Goal: Transaction & Acquisition: Purchase product/service

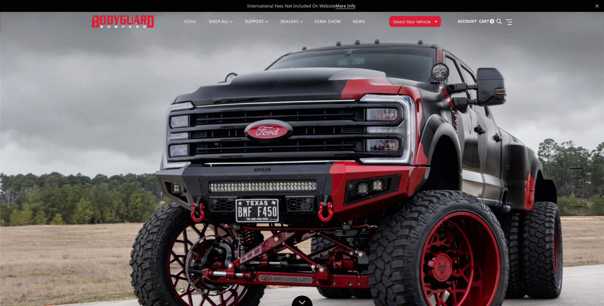
click at [428, 23] on span "Select Your Vehicle" at bounding box center [412, 21] width 38 height 6
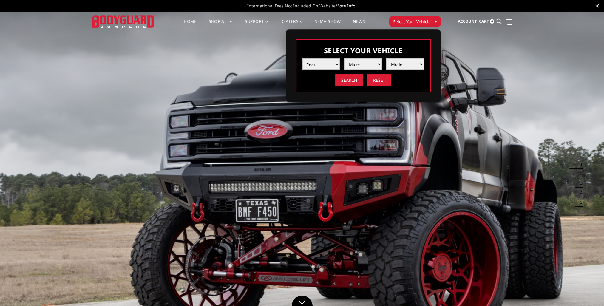
click at [336, 63] on select "Year 2025 2024 2023 2022 2021 2020 2019 2018 2017 2016 2015 2014 2013 2012 2011…" at bounding box center [321, 63] width 38 height 11
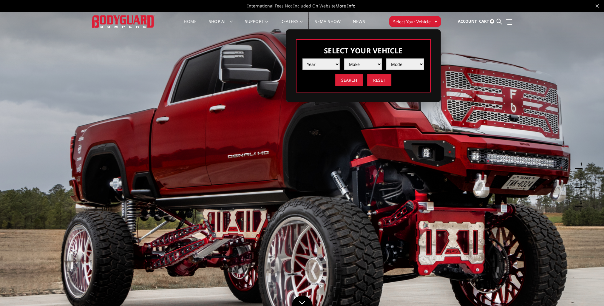
select select "yr_2018"
click at [302, 58] on select "Year 2025 2024 2023 2022 2021 2020 2019 2018 2017 2016 2015 2014 2013 2012 2011…" at bounding box center [321, 63] width 38 height 11
click at [379, 65] on select "Make Chevrolet Ford GMC Nissan Ram Toyota" at bounding box center [363, 63] width 38 height 11
select select "mk_ram"
click at [344, 58] on select "Make Chevrolet Ford GMC Nissan Ram Toyota" at bounding box center [363, 63] width 38 height 11
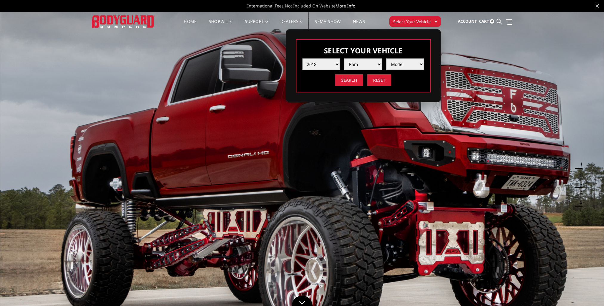
click at [422, 63] on select "Model 1500 5-Lug 1500 Rebel 2500 / 3500 4500 / 5500" at bounding box center [405, 63] width 38 height 11
select select "md_2500-3500"
click at [386, 58] on select "Model 1500 5-Lug 1500 Rebel 2500 / 3500 4500 / 5500" at bounding box center [405, 63] width 38 height 11
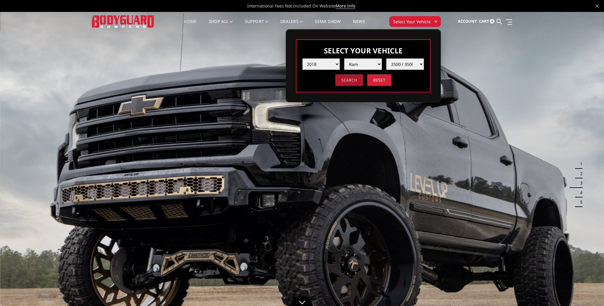
click at [353, 81] on input "Search" at bounding box center [349, 80] width 28 height 12
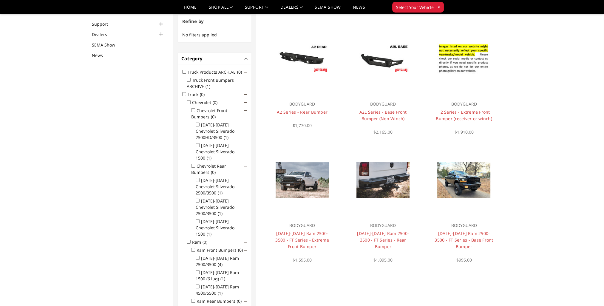
scroll to position [18, 0]
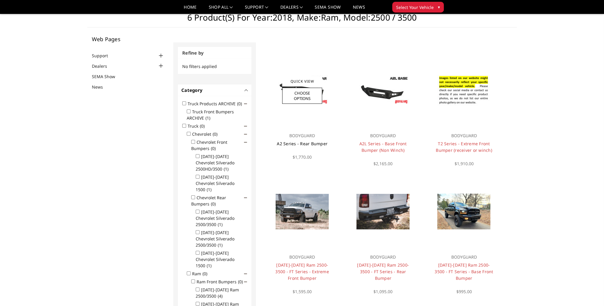
click at [292, 144] on link "A2 Series - Rear Bumper" at bounding box center [302, 144] width 51 height 6
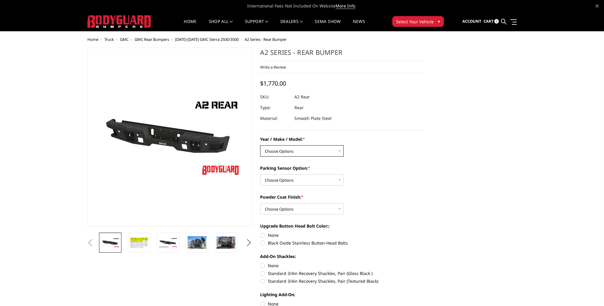
click at [338, 151] on select "Choose Options Chevrolet/GMC 20-24 2500 / 3500 Chevrolet/GMC 15-19 2500 / 3500 …" at bounding box center [301, 150] width 83 height 11
select select "1464"
click at [260, 145] on select "Choose Options Chevrolet/GMC 20-24 2500 / 3500 Chevrolet/GMC 15-19 2500 / 3500 …" at bounding box center [301, 150] width 83 height 11
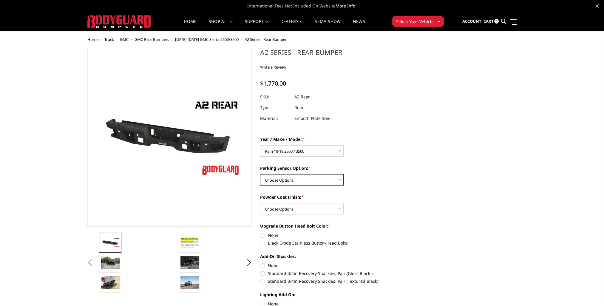
click at [339, 180] on select "Choose Options Yes - With sensor cutouts No - Without sensor cutouts" at bounding box center [301, 179] width 83 height 11
select select "564"
click at [260, 174] on select "Choose Options Yes - With sensor cutouts No - Without sensor cutouts" at bounding box center [301, 179] width 83 height 11
click at [339, 210] on select "Choose Options Bare metal (included) Texture black powder coat" at bounding box center [301, 208] width 83 height 11
select select "551"
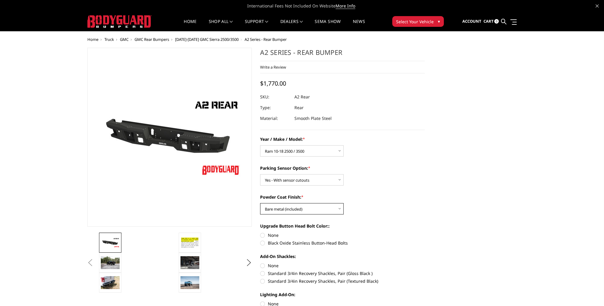
click at [260, 203] on select "Choose Options Bare metal (included) Texture black powder coat" at bounding box center [301, 208] width 83 height 11
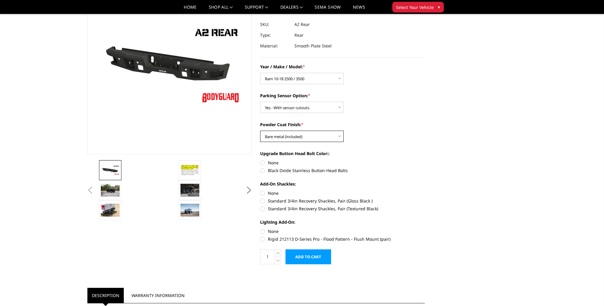
scroll to position [60, 0]
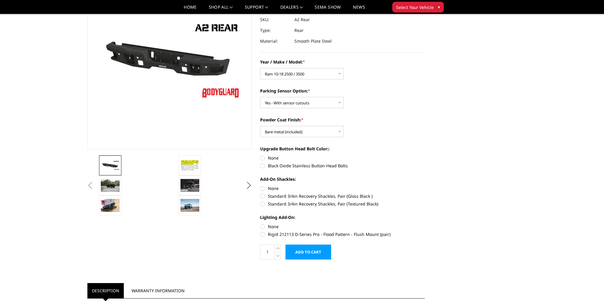
click at [264, 166] on label "Black Oxide Stainless Button-Head Bolts" at bounding box center [342, 165] width 165 height 6
click at [424, 155] on input "Black Oxide Stainless Button-Head Bolts" at bounding box center [424, 155] width 0 height 0
radio input "true"
click at [262, 189] on label "None" at bounding box center [342, 188] width 165 height 6
click at [260, 185] on input "None" at bounding box center [260, 185] width 0 height 0
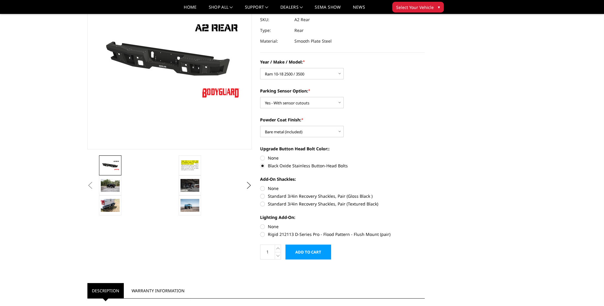
radio input "true"
click at [189, 168] on img at bounding box center [189, 165] width 19 height 13
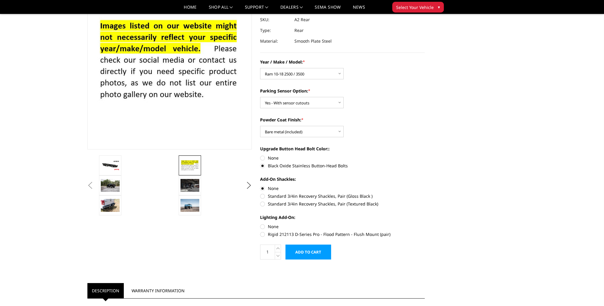
scroll to position [50, 0]
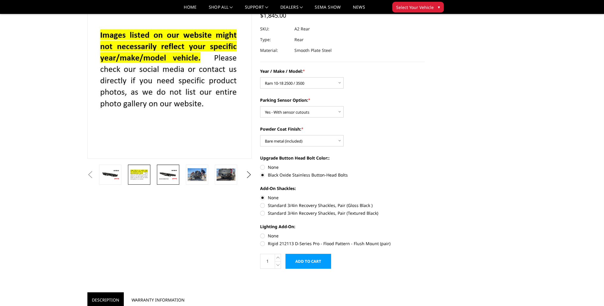
drag, startPoint x: 181, startPoint y: 172, endPoint x: 178, endPoint y: 172, distance: 3.6
click at [180, 172] on li at bounding box center [170, 175] width 29 height 20
click at [171, 173] on img at bounding box center [168, 174] width 19 height 10
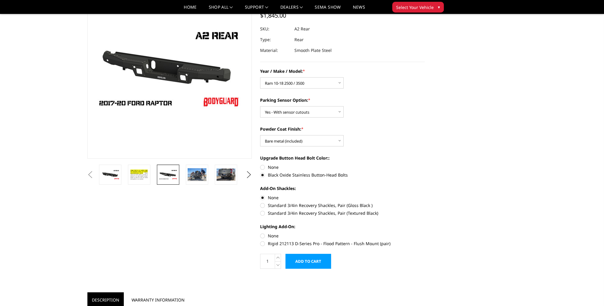
scroll to position [60, 0]
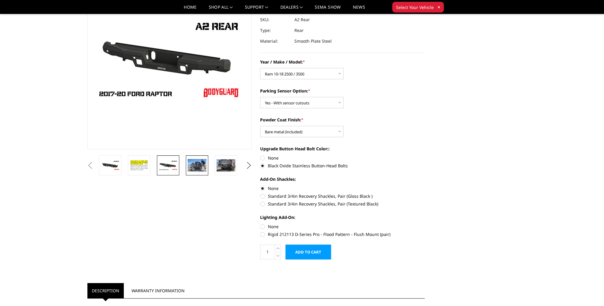
click at [191, 169] on img at bounding box center [196, 165] width 19 height 13
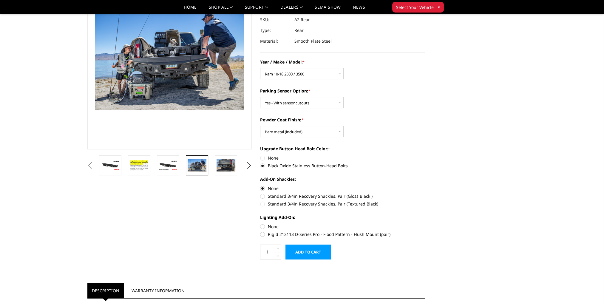
scroll to position [52, 0]
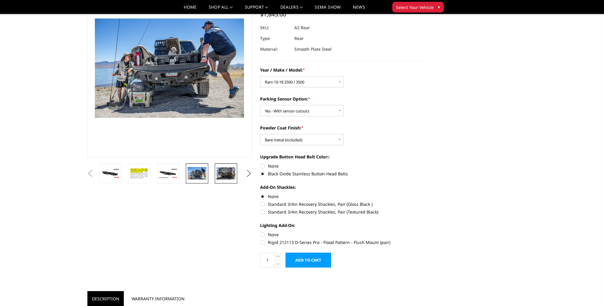
click at [222, 173] on img at bounding box center [225, 173] width 19 height 12
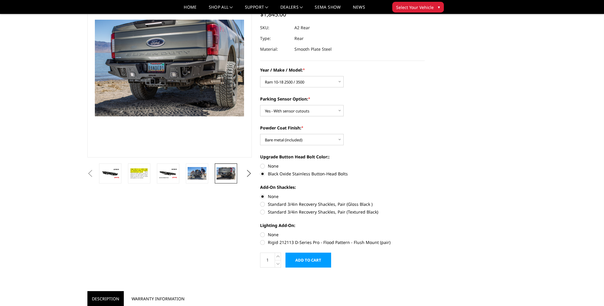
scroll to position [53, 0]
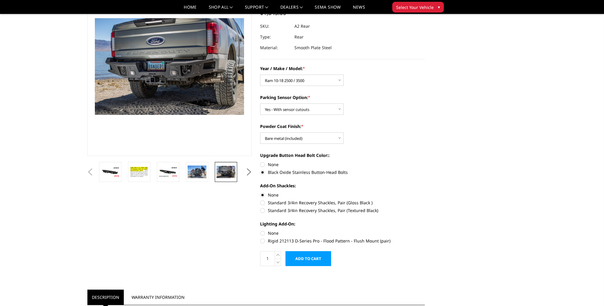
click at [263, 233] on label "None" at bounding box center [342, 233] width 165 height 6
click at [260, 230] on input "None" at bounding box center [260, 230] width 0 height 0
radio input "true"
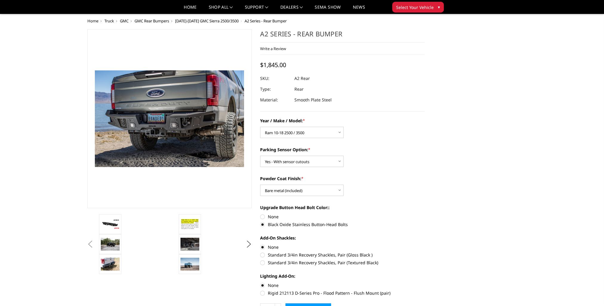
scroll to position [0, 0]
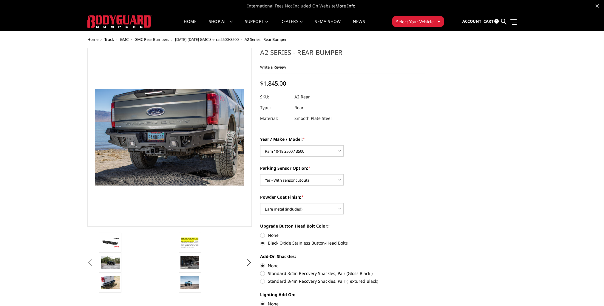
click at [250, 261] on button "Next" at bounding box center [248, 262] width 9 height 9
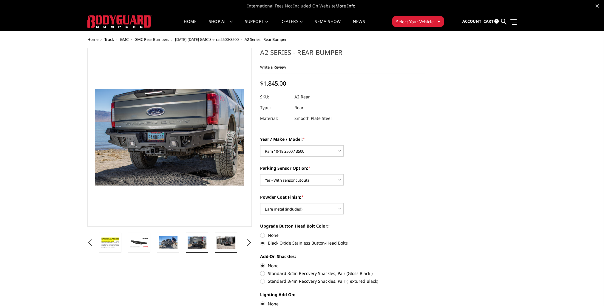
click at [222, 250] on link at bounding box center [226, 243] width 22 height 20
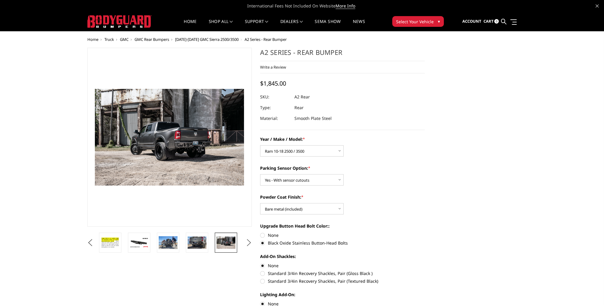
click at [247, 242] on button "Next" at bounding box center [248, 242] width 9 height 9
click at [230, 243] on img at bounding box center [225, 242] width 19 height 9
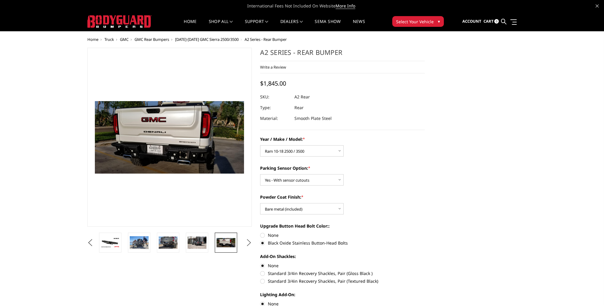
click at [250, 244] on button "Next" at bounding box center [248, 242] width 9 height 9
click at [225, 243] on img at bounding box center [225, 242] width 19 height 13
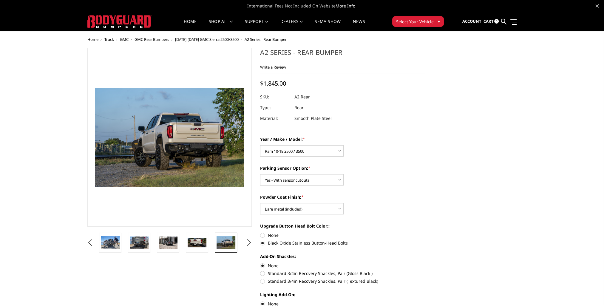
click at [248, 244] on button "Next" at bounding box center [248, 242] width 9 height 9
click at [227, 244] on img at bounding box center [225, 242] width 19 height 13
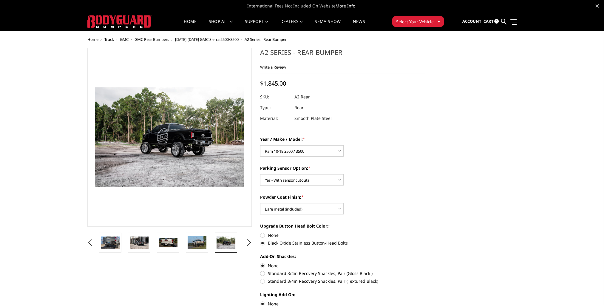
click at [227, 244] on img at bounding box center [225, 242] width 19 height 13
click at [248, 243] on button "Next" at bounding box center [248, 242] width 9 height 9
click at [235, 244] on link at bounding box center [226, 243] width 22 height 20
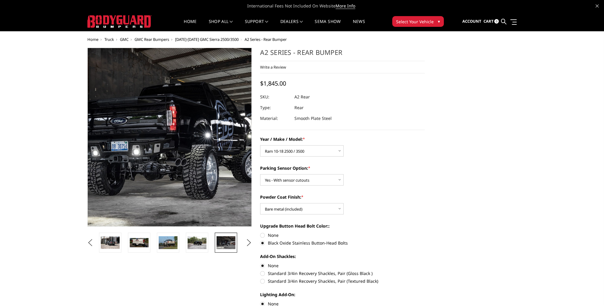
click at [168, 147] on img at bounding box center [173, 133] width 382 height 255
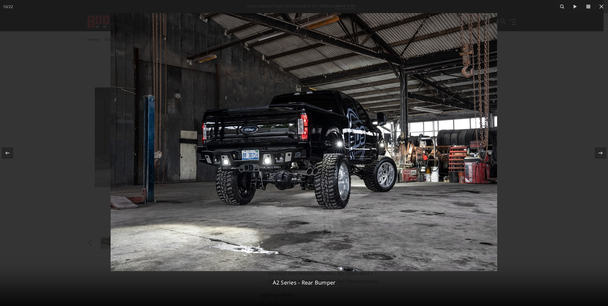
click at [300, 157] on img at bounding box center [304, 142] width 387 height 258
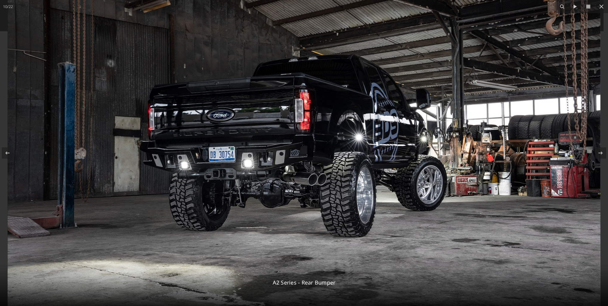
click at [299, 157] on img at bounding box center [304, 135] width 593 height 396
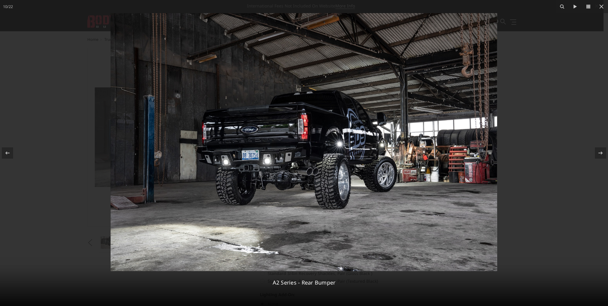
click at [299, 157] on img at bounding box center [304, 142] width 387 height 258
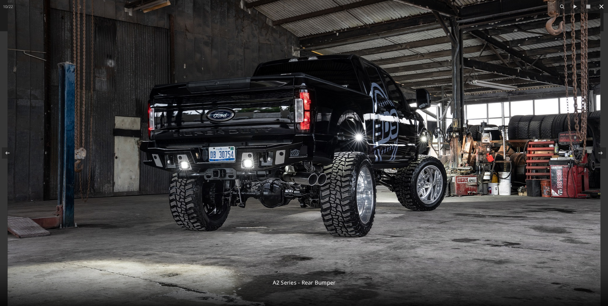
click at [602, 9] on icon at bounding box center [601, 6] width 7 height 7
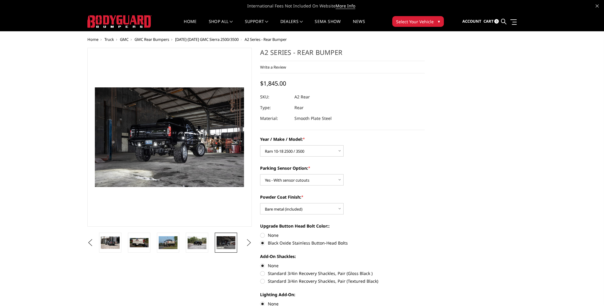
click at [249, 242] on button "Next" at bounding box center [248, 242] width 9 height 9
click at [227, 245] on img at bounding box center [225, 242] width 19 height 13
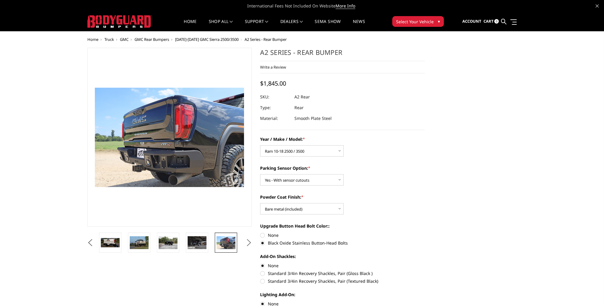
click at [246, 244] on button "Next" at bounding box center [248, 242] width 9 height 9
click at [230, 244] on img at bounding box center [225, 242] width 19 height 13
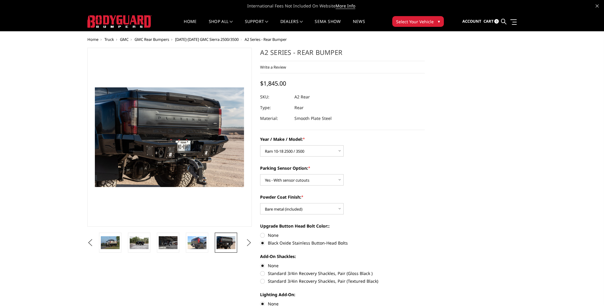
click at [249, 242] on button "Next" at bounding box center [248, 242] width 9 height 9
click at [233, 243] on img at bounding box center [225, 242] width 19 height 13
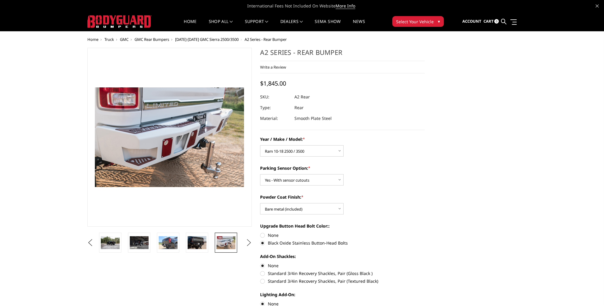
click at [250, 244] on button "Next" at bounding box center [248, 242] width 9 height 9
click at [234, 244] on img at bounding box center [225, 242] width 19 height 13
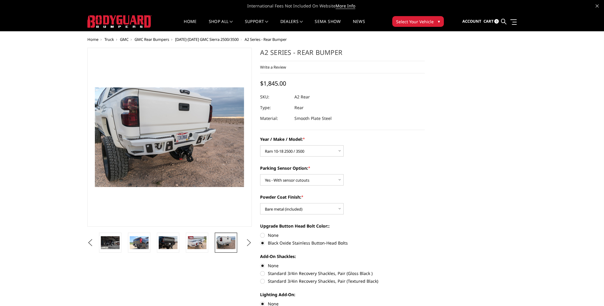
click at [247, 245] on button "Next" at bounding box center [248, 242] width 9 height 9
click at [234, 244] on img at bounding box center [225, 242] width 19 height 13
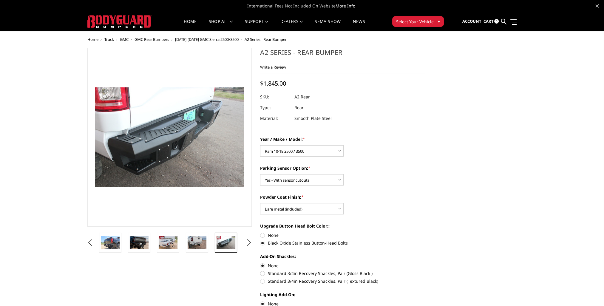
click at [250, 243] on button "Next" at bounding box center [248, 242] width 9 height 9
click at [233, 242] on img at bounding box center [225, 242] width 19 height 13
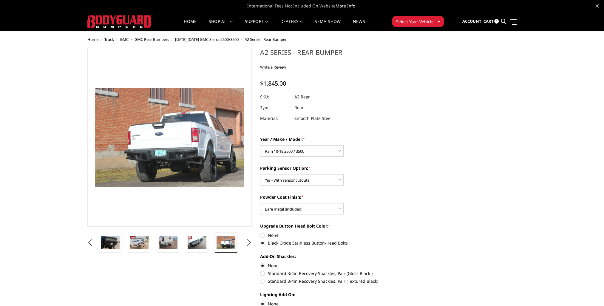
click at [249, 242] on button "Next" at bounding box center [248, 242] width 9 height 9
click at [233, 242] on img at bounding box center [225, 242] width 19 height 13
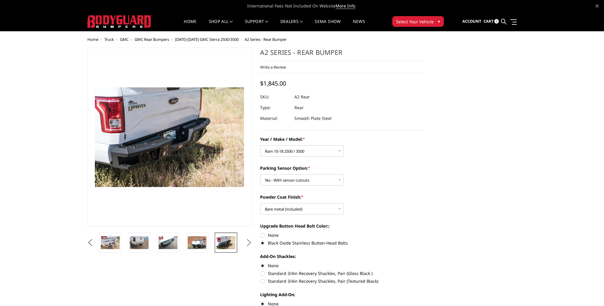
click at [248, 243] on button "Next" at bounding box center [248, 242] width 9 height 9
click at [224, 244] on img at bounding box center [225, 242] width 19 height 13
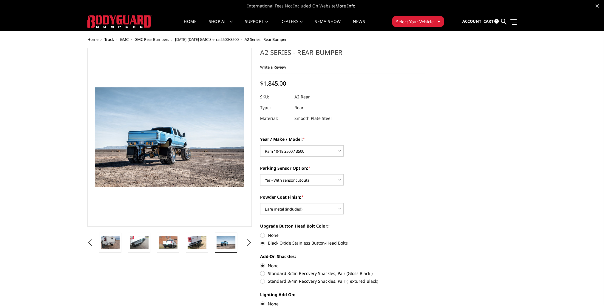
click at [249, 241] on button "Next" at bounding box center [248, 242] width 9 height 9
click at [225, 245] on img at bounding box center [225, 242] width 19 height 13
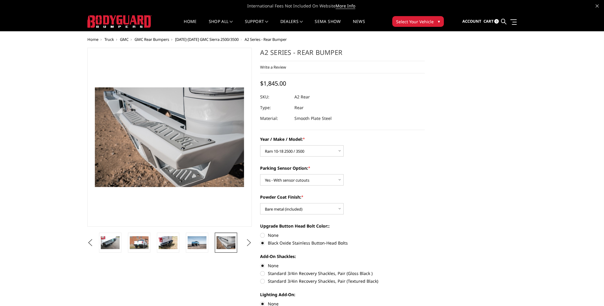
click at [249, 241] on button "Next" at bounding box center [248, 242] width 9 height 9
click at [233, 244] on img at bounding box center [225, 242] width 19 height 13
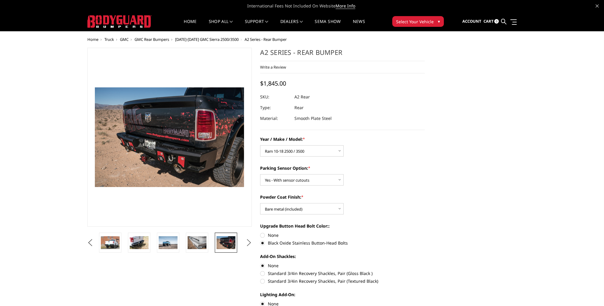
click at [249, 244] on button "Next" at bounding box center [248, 242] width 9 height 9
click at [226, 244] on img at bounding box center [225, 242] width 19 height 13
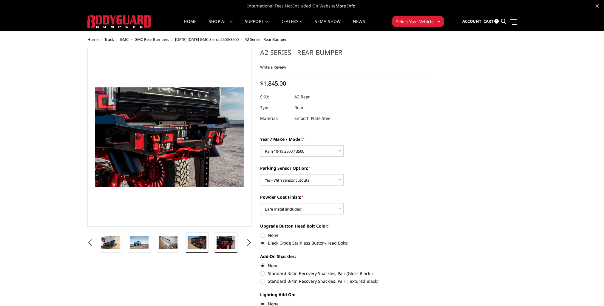
click at [197, 243] on img at bounding box center [196, 242] width 19 height 13
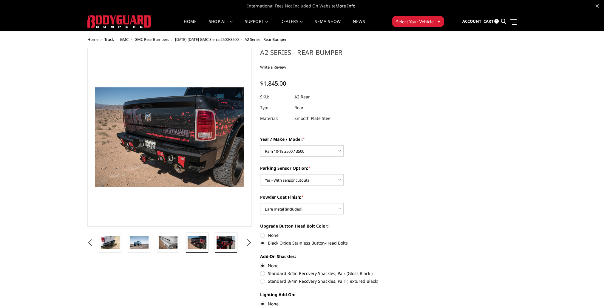
click at [233, 244] on img at bounding box center [225, 242] width 19 height 13
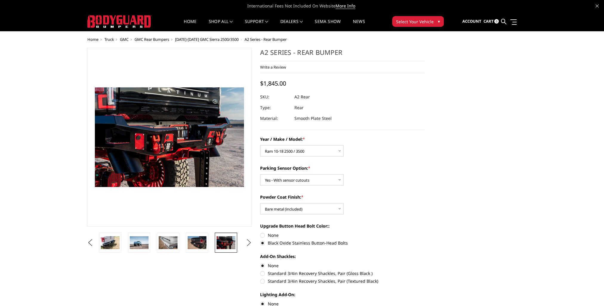
click at [248, 243] on button "Next" at bounding box center [248, 242] width 9 height 9
click at [232, 244] on img at bounding box center [225, 242] width 19 height 13
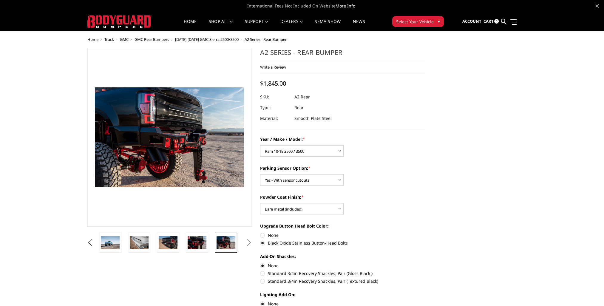
click at [89, 240] on button "Previous" at bounding box center [90, 242] width 9 height 9
click at [88, 240] on button "Previous" at bounding box center [90, 242] width 9 height 9
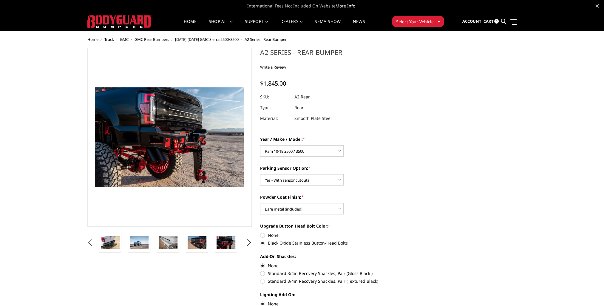
click at [88, 240] on button "Previous" at bounding box center [90, 242] width 9 height 9
click at [89, 241] on button "Previous" at bounding box center [90, 242] width 9 height 9
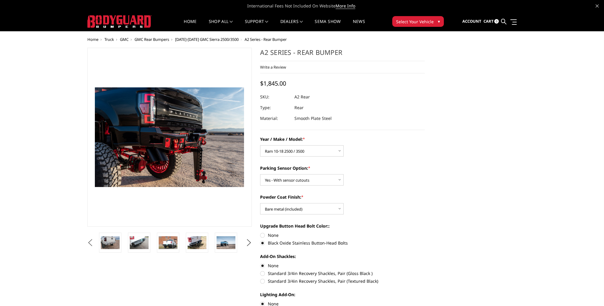
click at [89, 241] on button "Previous" at bounding box center [90, 242] width 9 height 9
click at [89, 242] on button "Previous" at bounding box center [90, 242] width 9 height 9
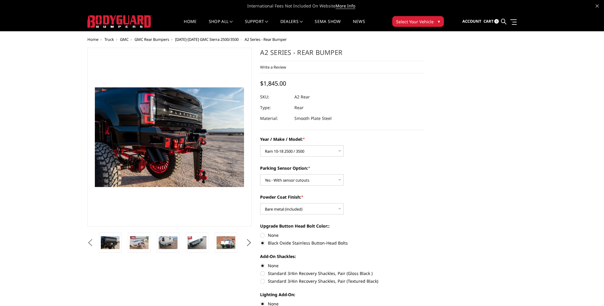
click at [89, 242] on button "Previous" at bounding box center [90, 242] width 9 height 9
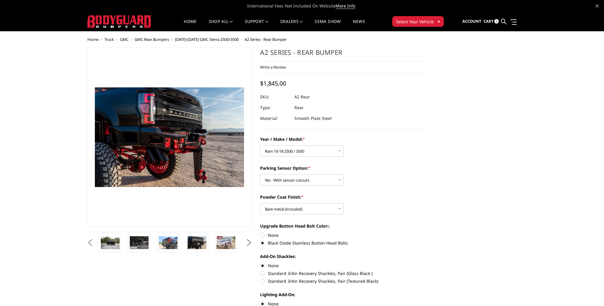
click at [89, 242] on button "Previous" at bounding box center [90, 242] width 9 height 9
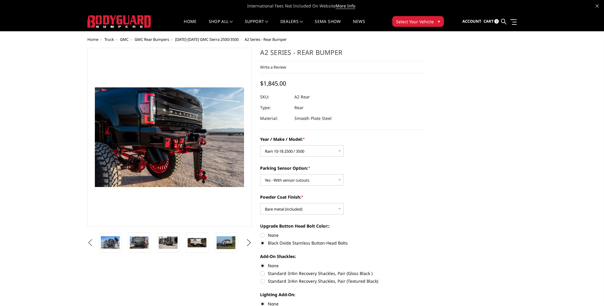
click at [89, 242] on button "Previous" at bounding box center [90, 242] width 9 height 9
click at [185, 242] on li at bounding box center [199, 243] width 29 height 20
click at [194, 243] on img at bounding box center [196, 242] width 19 height 12
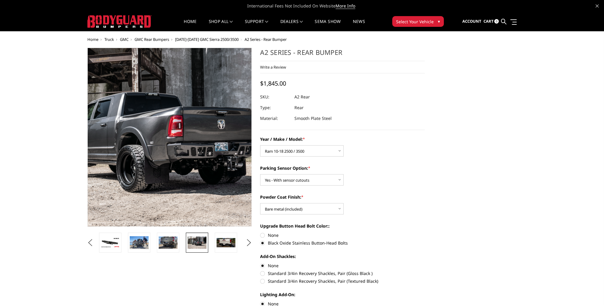
click at [181, 151] on img at bounding box center [155, 131] width 382 height 247
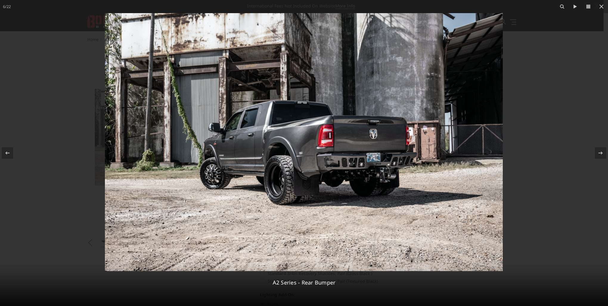
click at [329, 165] on img at bounding box center [304, 142] width 398 height 258
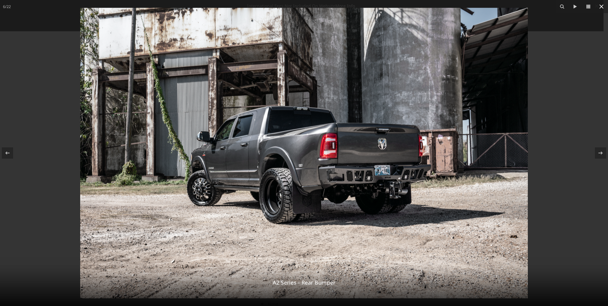
click at [603, 6] on icon at bounding box center [601, 6] width 7 height 7
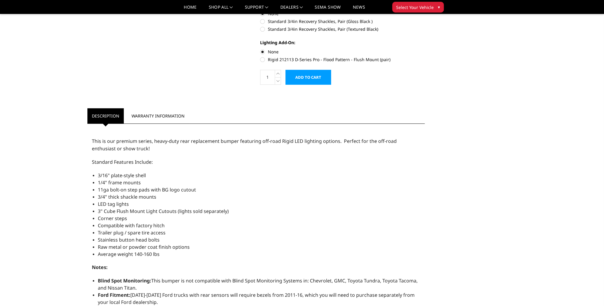
scroll to position [238, 0]
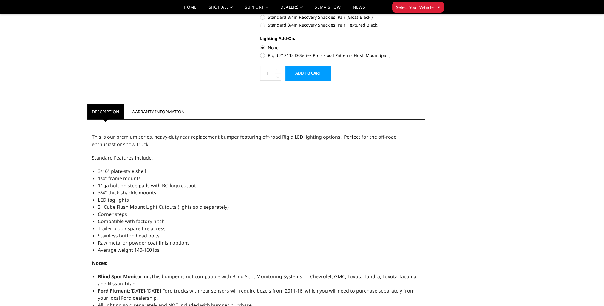
click at [305, 73] on input "Add to Cart" at bounding box center [308, 73] width 46 height 15
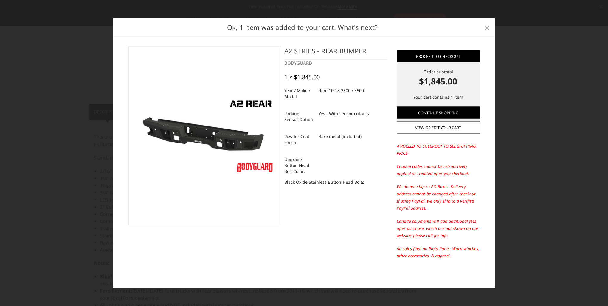
click at [489, 29] on span "×" at bounding box center [486, 27] width 5 height 13
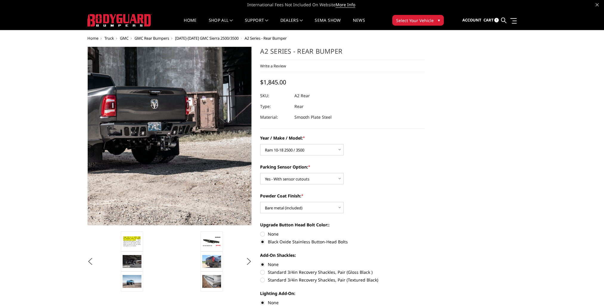
scroll to position [0, 0]
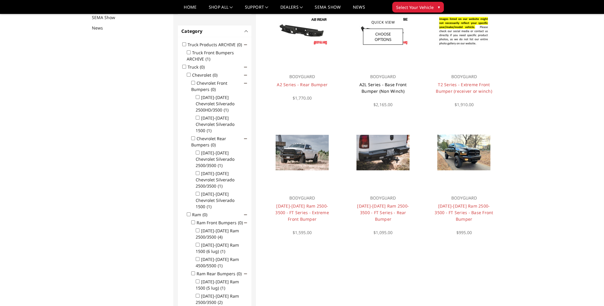
scroll to position [77, 0]
click at [386, 89] on link "A2L Series - Base Front Bumper (Non Winch)" at bounding box center [382, 87] width 47 height 12
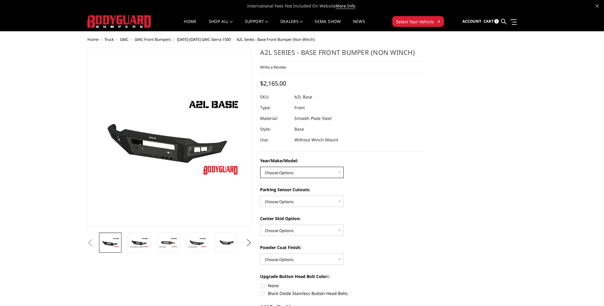
click at [339, 173] on select "Choose Options Chevrolet 15-19 2500/3500 Chevrolet 19-21 1500 Chevrolet 15-20 […" at bounding box center [301, 172] width 83 height 11
select select "4343"
click at [260, 167] on select "Choose Options Chevrolet 15-19 2500/3500 Chevrolet 19-21 1500 Chevrolet 15-20 […" at bounding box center [301, 172] width 83 height 11
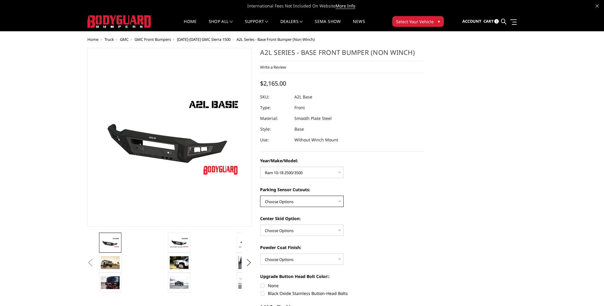
click at [339, 202] on select "Choose Options Yes - With Parking Sensor Cutouts No - Without Parking Sensor Cu…" at bounding box center [301, 201] width 83 height 11
select select "4328"
click at [260, 196] on select "Choose Options Yes - With Parking Sensor Cutouts No - Without Parking Sensor Cu…" at bounding box center [301, 201] width 83 height 11
click at [340, 230] on select "Choose Options Single Light Bar Cutout" at bounding box center [301, 229] width 83 height 11
click at [260, 224] on select "Choose Options Single Light Bar Cutout" at bounding box center [301, 229] width 83 height 11
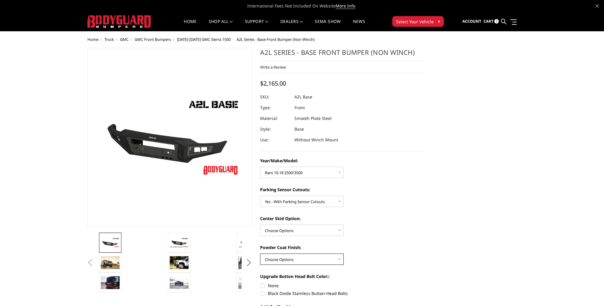
click at [340, 258] on select "Choose Options Bare metal (included) Texture Black Powder Coat" at bounding box center [301, 258] width 83 height 11
select select "4285"
click at [260, 253] on select "Choose Options Bare metal (included) Texture Black Powder Coat" at bounding box center [301, 258] width 83 height 11
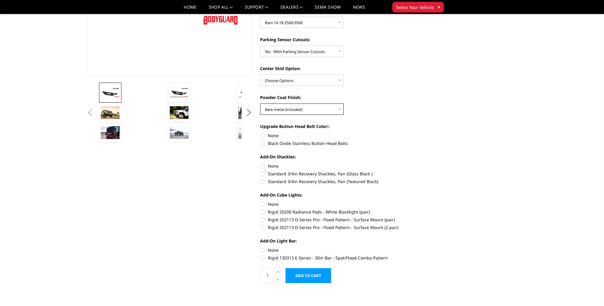
scroll to position [149, 0]
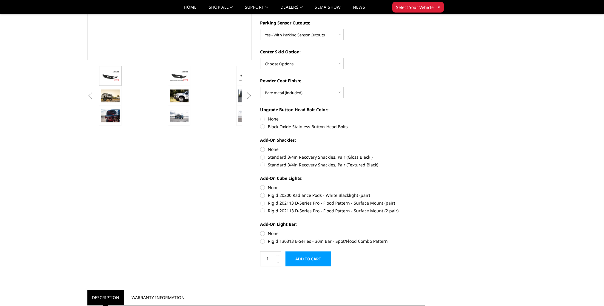
click at [261, 128] on label "Black Oxide Stainless Button-Head Bolts" at bounding box center [342, 126] width 165 height 6
click at [424, 116] on input "Black Oxide Stainless Button-Head Bolts" at bounding box center [424, 116] width 0 height 0
radio input "true"
click at [264, 148] on label "None" at bounding box center [342, 149] width 165 height 6
click at [260, 146] on input "None" at bounding box center [260, 146] width 0 height 0
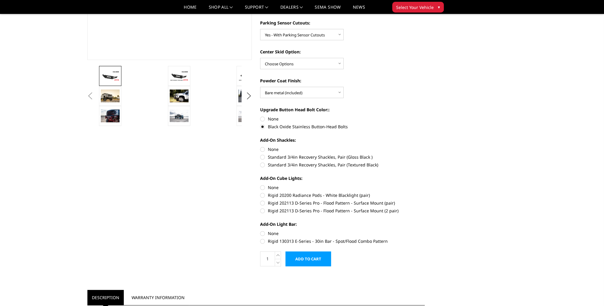
radio input "true"
click at [261, 232] on label "None" at bounding box center [342, 233] width 165 height 6
click at [260, 230] on input "None" at bounding box center [260, 230] width 0 height 0
radio input "true"
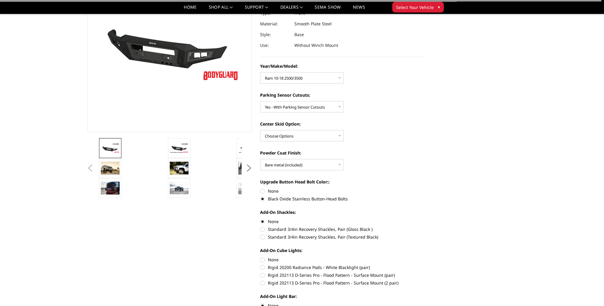
scroll to position [0, 0]
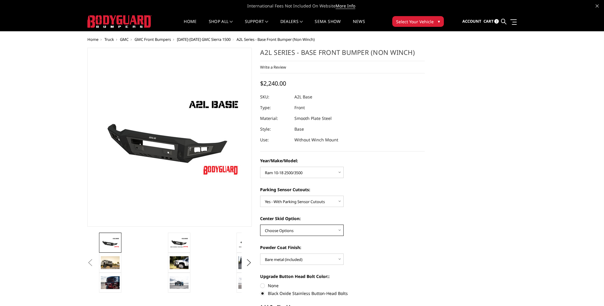
click at [338, 229] on select "Choose Options Single Light Bar Cutout" at bounding box center [301, 229] width 83 height 11
click at [378, 233] on div "Center Skid Option: Choose Options Single Light Bar Cutout" at bounding box center [342, 225] width 165 height 21
click at [250, 263] on button "Next" at bounding box center [248, 262] width 9 height 9
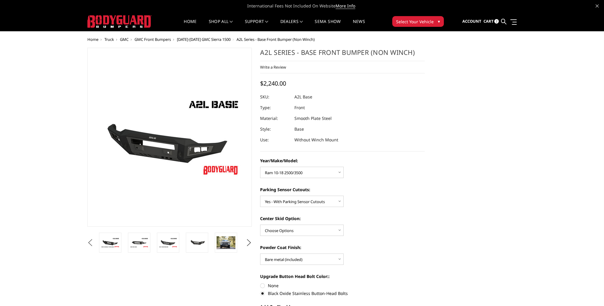
click at [89, 243] on button "Previous" at bounding box center [90, 242] width 9 height 9
click at [140, 245] on img at bounding box center [139, 242] width 19 height 10
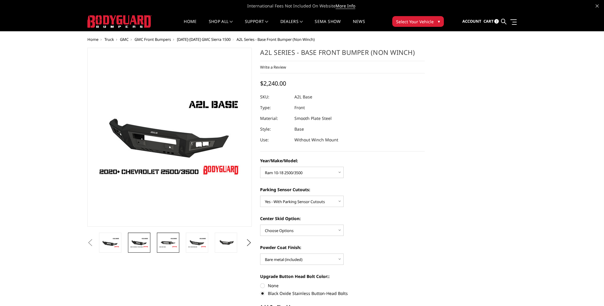
click at [178, 244] on link at bounding box center [168, 243] width 22 height 20
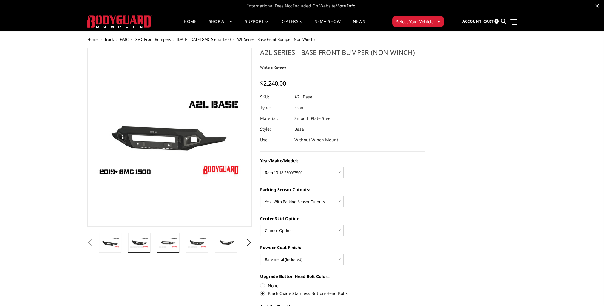
click at [132, 244] on img at bounding box center [139, 242] width 19 height 10
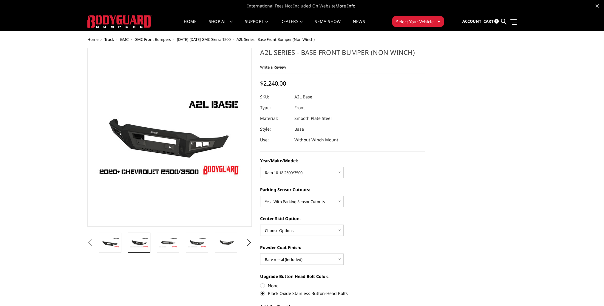
click at [95, 244] on button "Previous" at bounding box center [90, 242] width 9 height 9
click at [194, 244] on img at bounding box center [196, 242] width 19 height 10
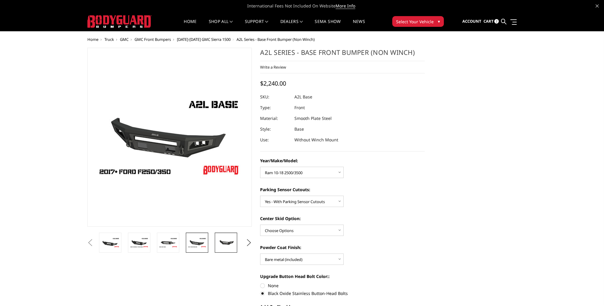
click at [226, 243] on img at bounding box center [225, 242] width 19 height 9
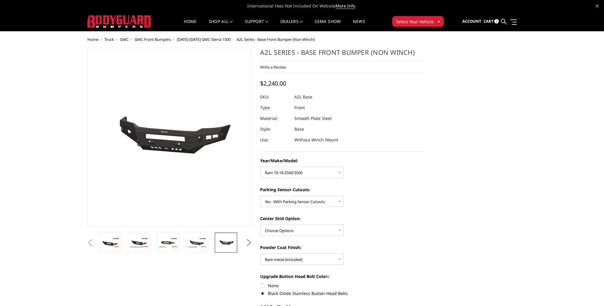
click at [249, 242] on button "Next" at bounding box center [248, 242] width 9 height 9
click at [86, 241] on button "Previous" at bounding box center [90, 242] width 9 height 9
click at [85, 241] on section "Previous Next" at bounding box center [169, 150] width 173 height 205
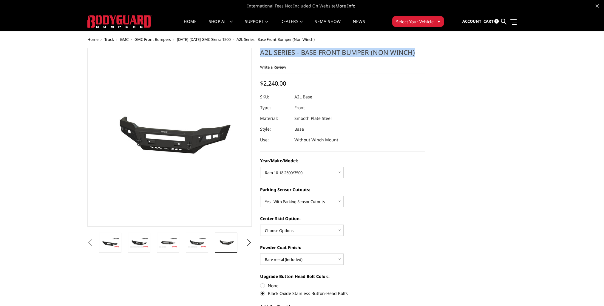
click at [86, 241] on section "Previous Next" at bounding box center [169, 150] width 173 height 205
click at [87, 242] on button "Previous" at bounding box center [90, 242] width 9 height 9
click at [88, 242] on button "Previous" at bounding box center [90, 242] width 9 height 9
click at [109, 247] on img at bounding box center [110, 242] width 19 height 10
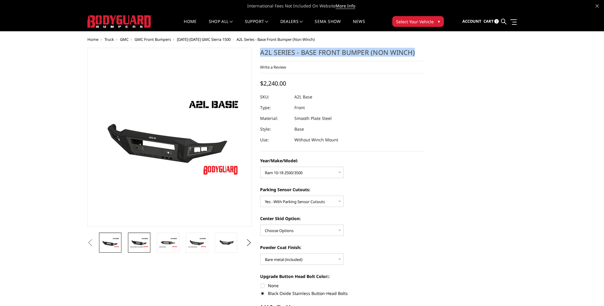
click at [141, 245] on img at bounding box center [139, 242] width 19 height 10
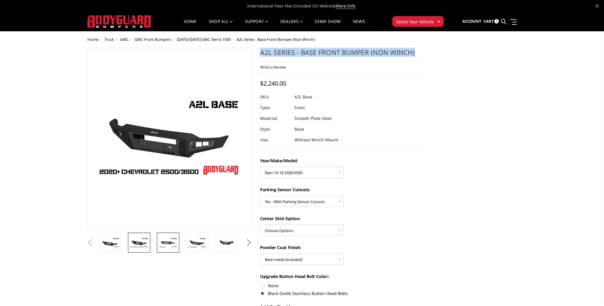
click at [167, 244] on img at bounding box center [168, 242] width 19 height 10
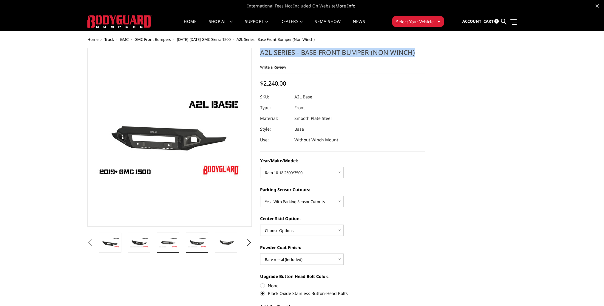
click at [194, 248] on link at bounding box center [197, 243] width 22 height 20
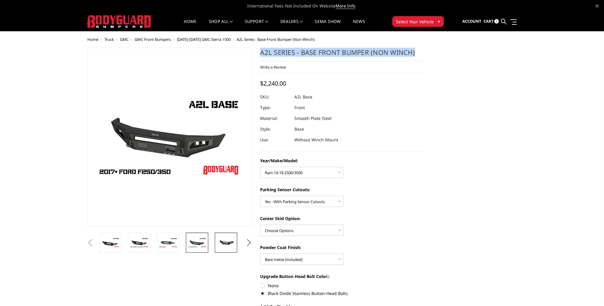
click at [219, 249] on link at bounding box center [226, 243] width 22 height 20
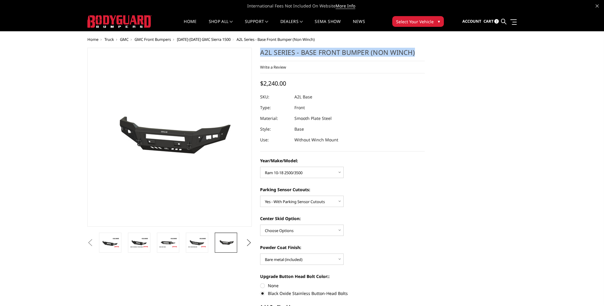
click at [250, 244] on button "Next" at bounding box center [248, 242] width 9 height 9
click at [228, 249] on img at bounding box center [225, 242] width 19 height 13
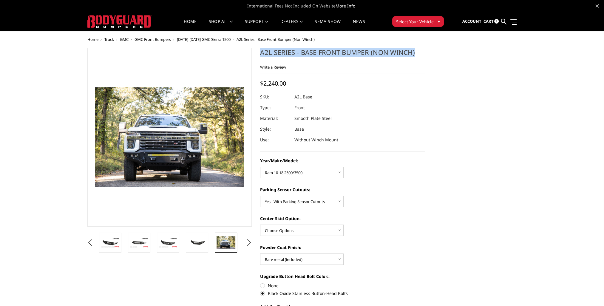
click at [248, 243] on button "Next" at bounding box center [248, 242] width 9 height 9
click at [233, 247] on img at bounding box center [225, 242] width 19 height 13
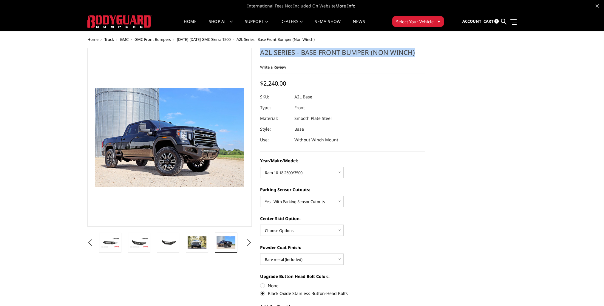
click at [248, 242] on button "Next" at bounding box center [248, 242] width 9 height 9
click at [233, 249] on link at bounding box center [226, 243] width 22 height 20
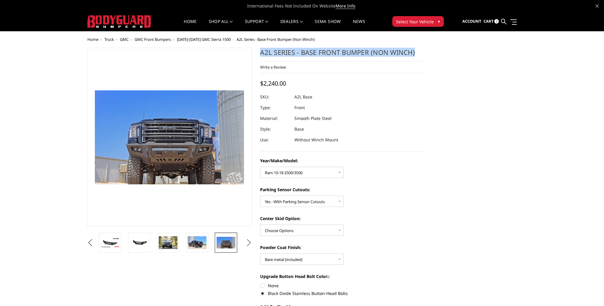
click at [249, 242] on button "Next" at bounding box center [248, 242] width 9 height 9
click at [233, 249] on link at bounding box center [226, 243] width 22 height 20
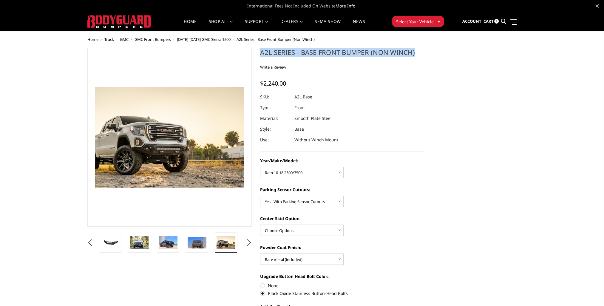
click at [250, 244] on button "Next" at bounding box center [248, 242] width 9 height 9
click at [227, 246] on img at bounding box center [225, 242] width 19 height 13
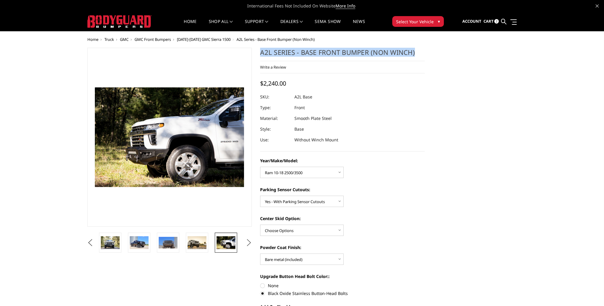
click at [248, 243] on button "Next" at bounding box center [248, 242] width 9 height 9
click at [234, 248] on img at bounding box center [225, 242] width 19 height 13
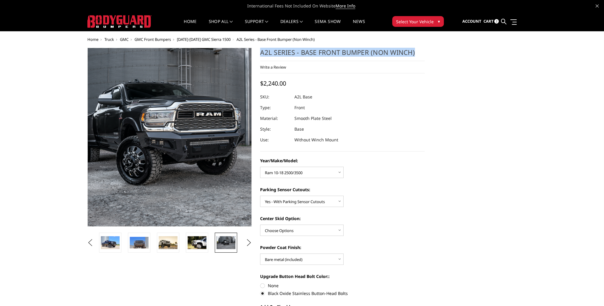
click at [168, 142] on img at bounding box center [171, 135] width 382 height 255
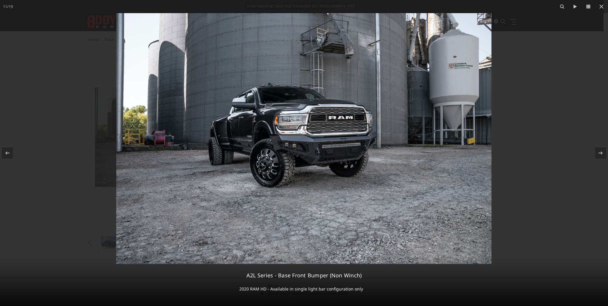
click at [340, 148] on img at bounding box center [303, 138] width 375 height 251
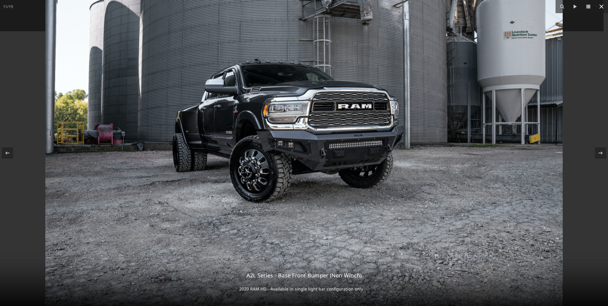
click at [603, 7] on icon at bounding box center [601, 6] width 7 height 7
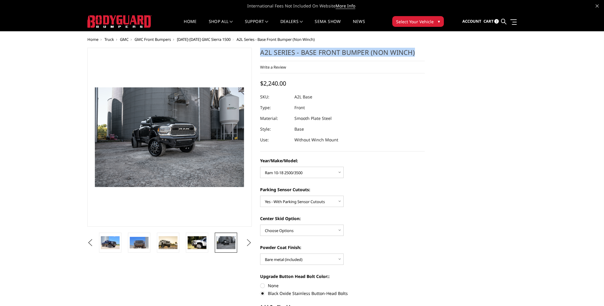
click at [249, 242] on button "Next" at bounding box center [248, 242] width 9 height 9
click at [219, 247] on img at bounding box center [225, 242] width 19 height 12
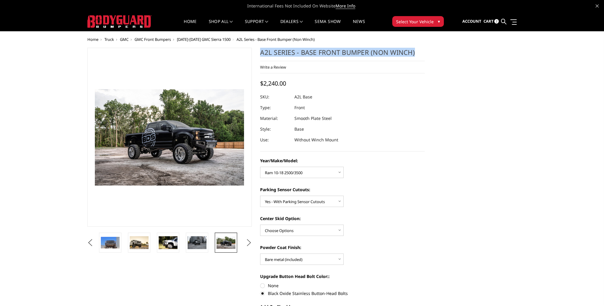
click at [249, 244] on button "Next" at bounding box center [248, 242] width 9 height 9
click at [225, 245] on img at bounding box center [225, 242] width 19 height 13
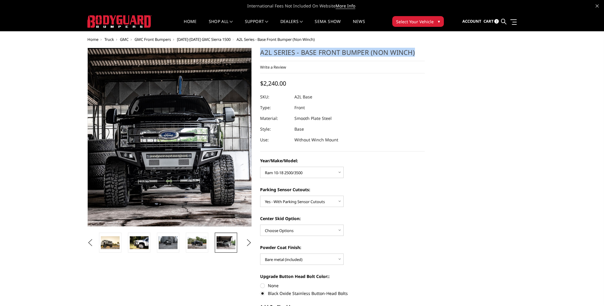
click at [165, 156] on img at bounding box center [176, 129] width 382 height 255
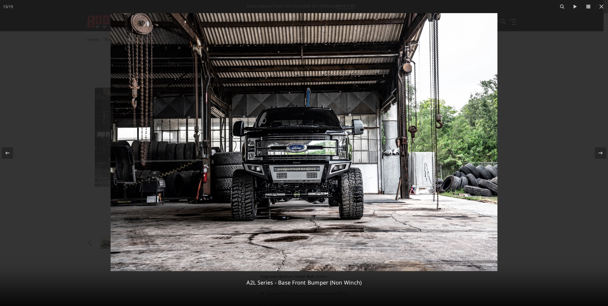
click at [297, 170] on img at bounding box center [304, 142] width 387 height 258
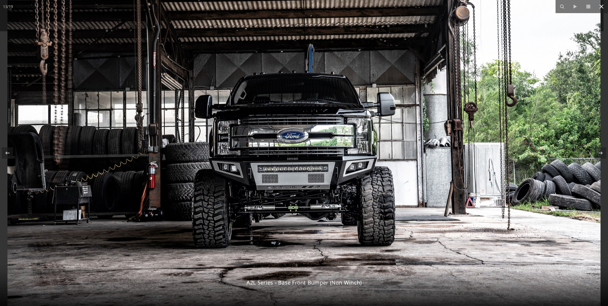
click at [602, 8] on icon at bounding box center [601, 6] width 4 height 4
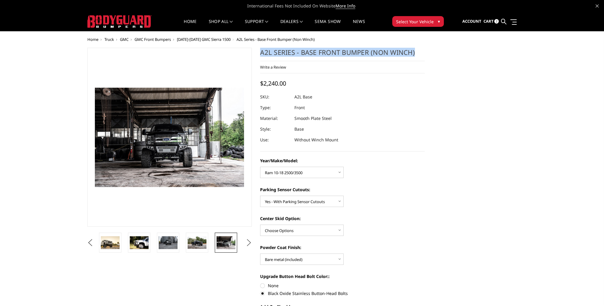
click at [249, 242] on button "Next" at bounding box center [248, 242] width 9 height 9
click at [229, 246] on img at bounding box center [225, 242] width 19 height 13
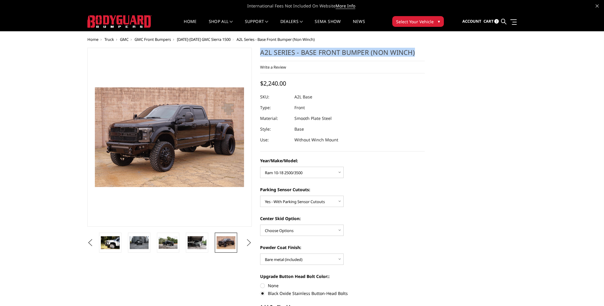
click at [249, 244] on button "Next" at bounding box center [248, 242] width 9 height 9
click at [228, 244] on img at bounding box center [225, 242] width 19 height 10
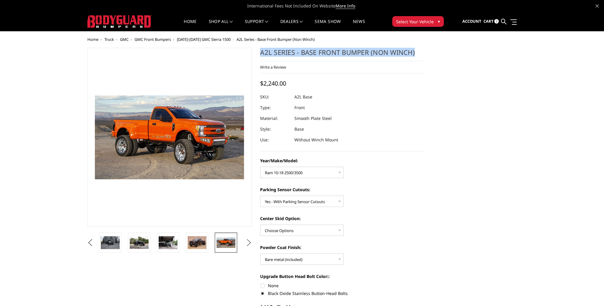
click at [248, 243] on button "Next" at bounding box center [248, 242] width 9 height 9
click at [227, 246] on img at bounding box center [225, 242] width 19 height 13
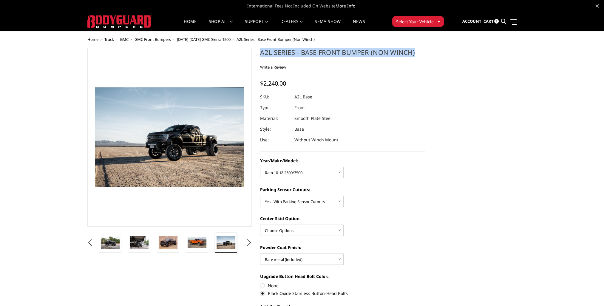
click at [252, 243] on button "Next" at bounding box center [248, 242] width 9 height 9
click at [229, 244] on img at bounding box center [225, 242] width 19 height 13
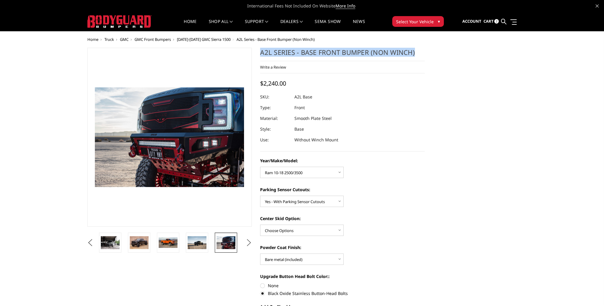
click at [247, 245] on button "Next" at bounding box center [248, 242] width 9 height 9
click at [232, 246] on img at bounding box center [225, 242] width 19 height 12
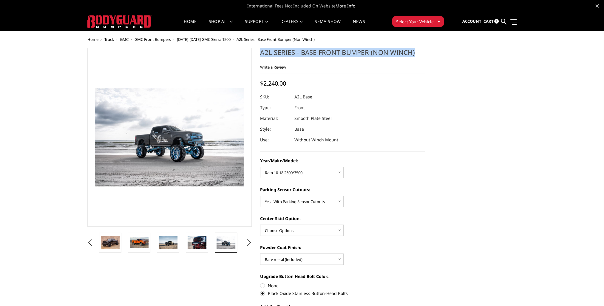
click at [249, 242] on button "Next" at bounding box center [248, 242] width 9 height 9
click at [235, 244] on link at bounding box center [226, 243] width 22 height 20
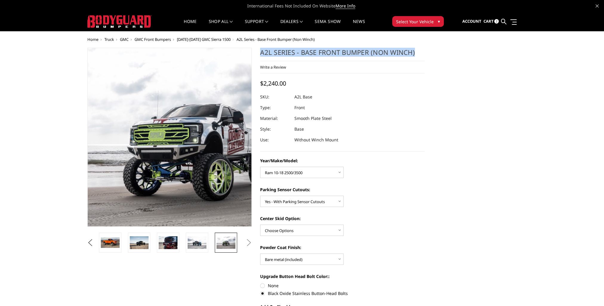
click at [150, 127] on img at bounding box center [196, 141] width 382 height 253
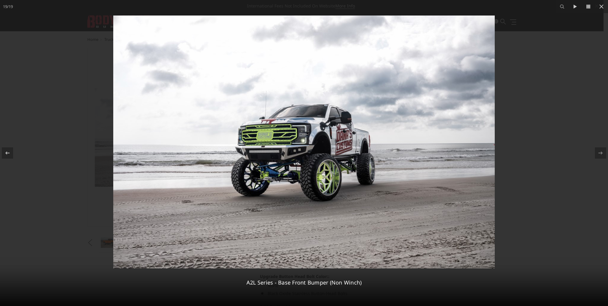
click at [270, 153] on img at bounding box center [304, 142] width 382 height 253
click at [7, 154] on icon at bounding box center [7, 152] width 7 height 7
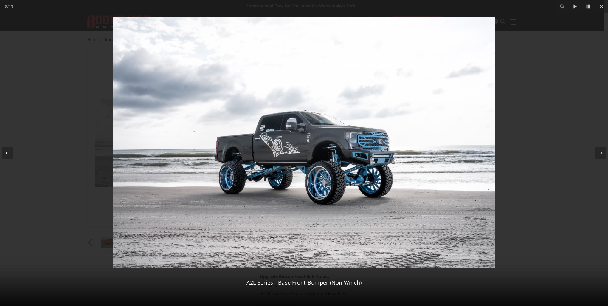
click at [5, 154] on icon at bounding box center [7, 152] width 7 height 7
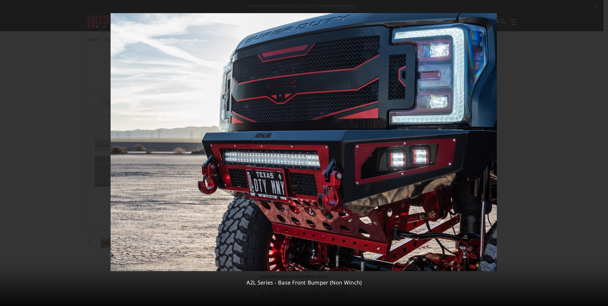
click at [5, 154] on div "17 / 19 A2L Series - Base Front Bumper (Non Winch)" at bounding box center [304, 153] width 608 height 306
click at [7, 153] on icon at bounding box center [7, 152] width 7 height 7
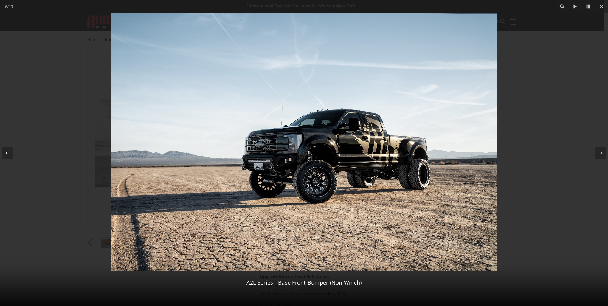
click at [6, 153] on icon at bounding box center [7, 152] width 4 height 3
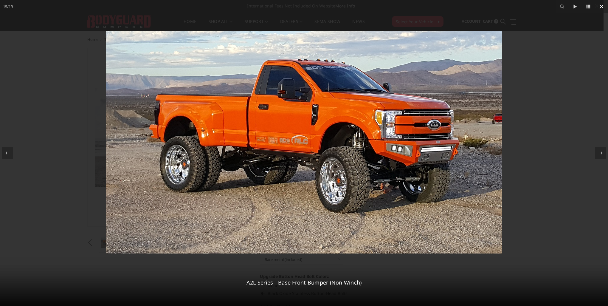
click at [602, 8] on icon at bounding box center [601, 6] width 7 height 7
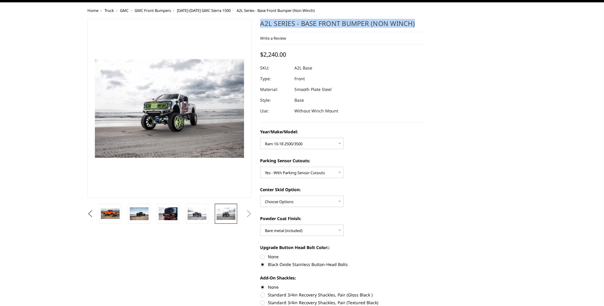
scroll to position [30, 0]
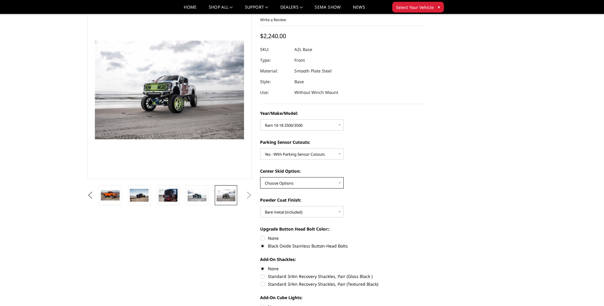
click at [341, 182] on select "Choose Options Single Light Bar Cutout" at bounding box center [301, 182] width 83 height 11
select select "4304"
click at [260, 177] on select "Choose Options Single Light Bar Cutout" at bounding box center [301, 182] width 83 height 11
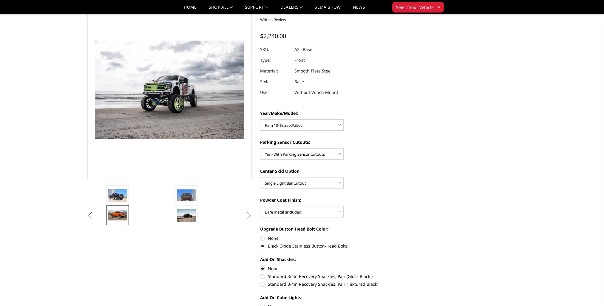
click at [124, 216] on img at bounding box center [117, 215] width 19 height 10
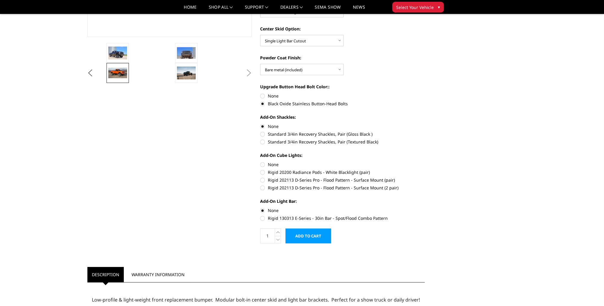
scroll to position [179, 0]
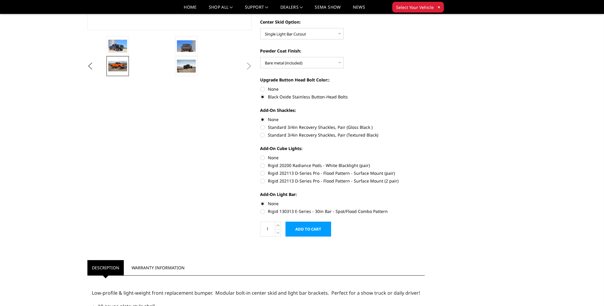
click at [284, 211] on label "Rigid 130313 E-Series - 30in Bar - Spot/Flood Combo Pattern" at bounding box center [342, 211] width 165 height 6
click at [424, 201] on input "Rigid 130313 E-Series - 30in Bar - Spot/Flood Combo Pattern" at bounding box center [424, 200] width 0 height 0
radio input "true"
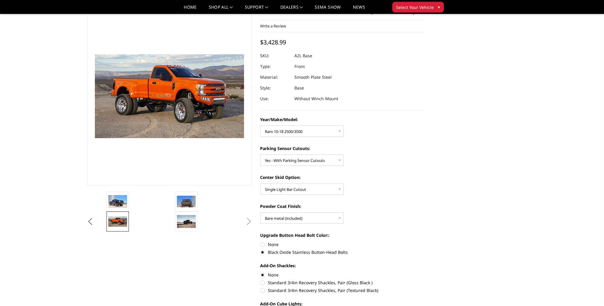
scroll to position [238, 0]
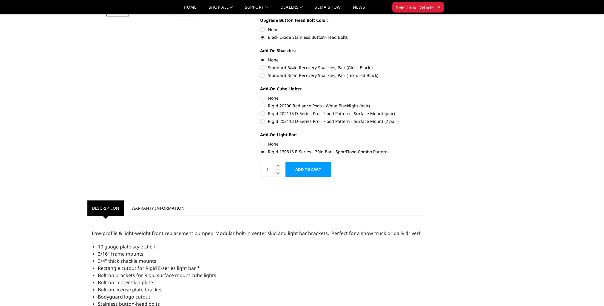
click at [264, 145] on label "None" at bounding box center [342, 144] width 165 height 6
click at [260, 141] on input "None" at bounding box center [260, 141] width 0 height 0
radio input "true"
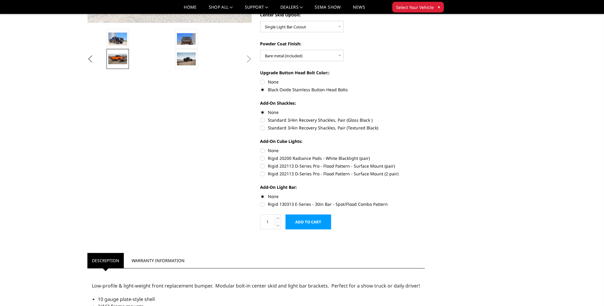
scroll to position [209, 0]
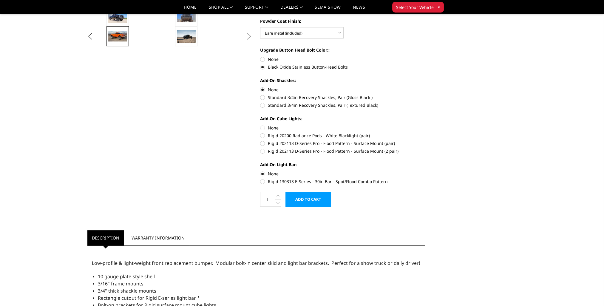
click at [263, 183] on label "Rigid 130313 E-Series - 30in Bar - Spot/Flood Combo Pattern" at bounding box center [342, 181] width 165 height 6
click at [424, 171] on input "Rigid 130313 E-Series - 30in Bar - Spot/Flood Combo Pattern" at bounding box center [424, 171] width 0 height 0
radio input "true"
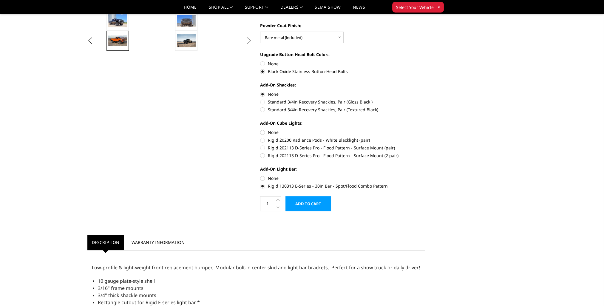
scroll to position [238, 0]
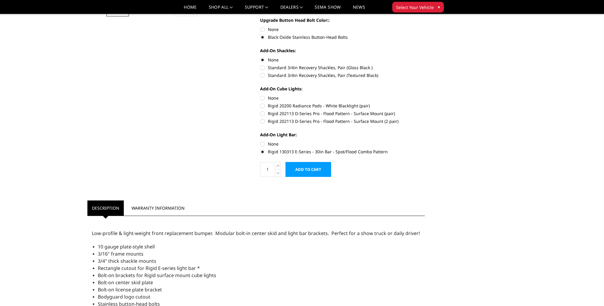
click at [263, 142] on label "None" at bounding box center [342, 144] width 165 height 6
click at [260, 141] on input "None" at bounding box center [260, 141] width 0 height 0
radio input "true"
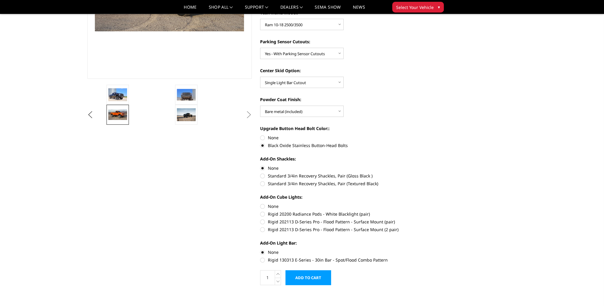
scroll to position [179, 0]
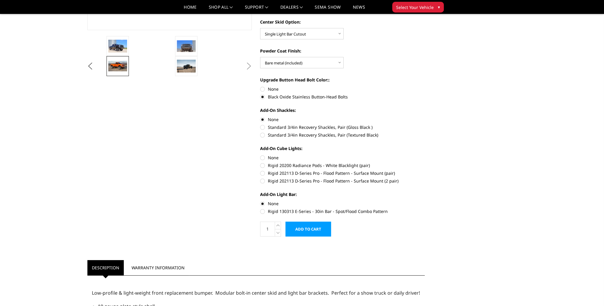
click at [262, 158] on label "None" at bounding box center [342, 157] width 165 height 6
click at [260, 155] on input "None" at bounding box center [260, 154] width 0 height 0
radio input "true"
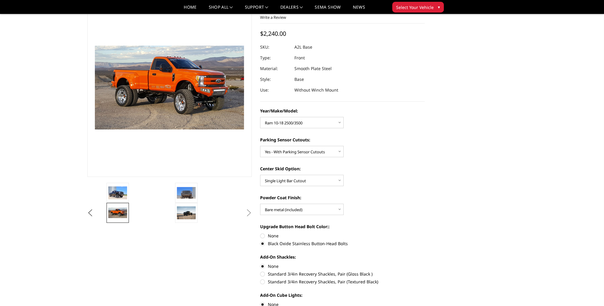
scroll to position [0, 0]
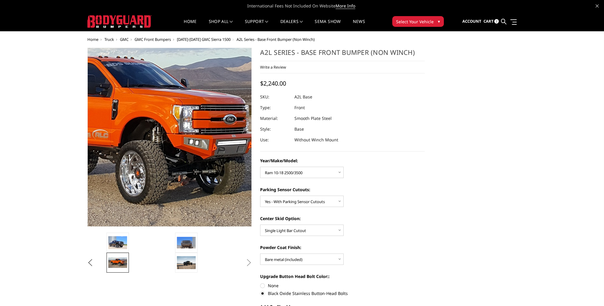
click at [219, 144] on img at bounding box center [105, 136] width 382 height 215
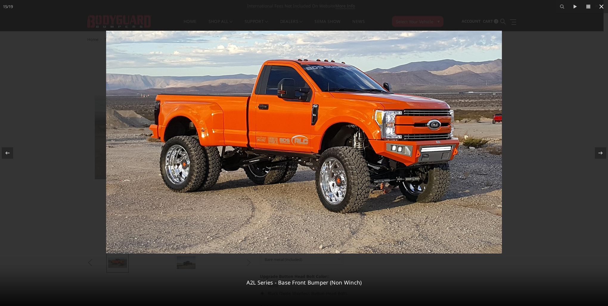
click at [601, 8] on icon at bounding box center [601, 6] width 7 height 7
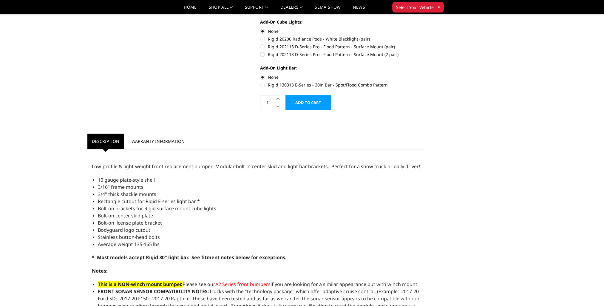
scroll to position [330, 0]
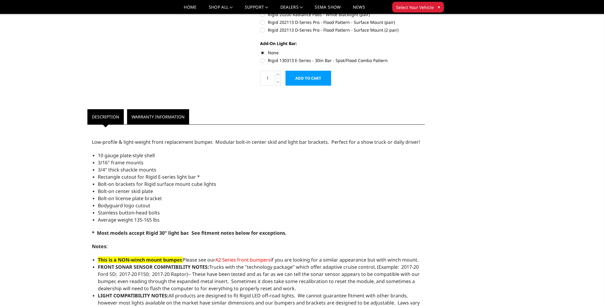
click at [153, 116] on link "Warranty Information" at bounding box center [158, 116] width 62 height 15
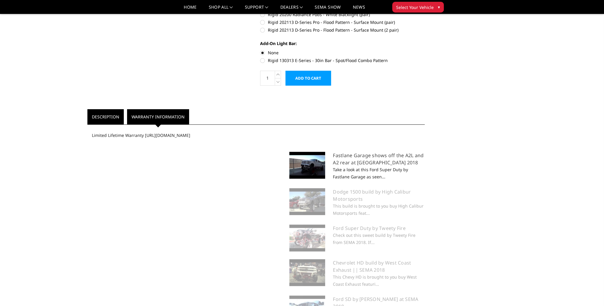
click at [104, 114] on link "Description" at bounding box center [105, 116] width 36 height 15
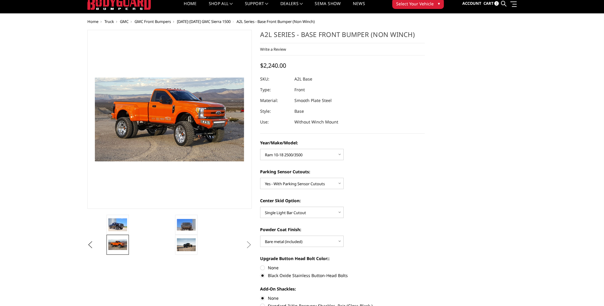
scroll to position [2, 0]
